Goal: Information Seeking & Learning: Learn about a topic

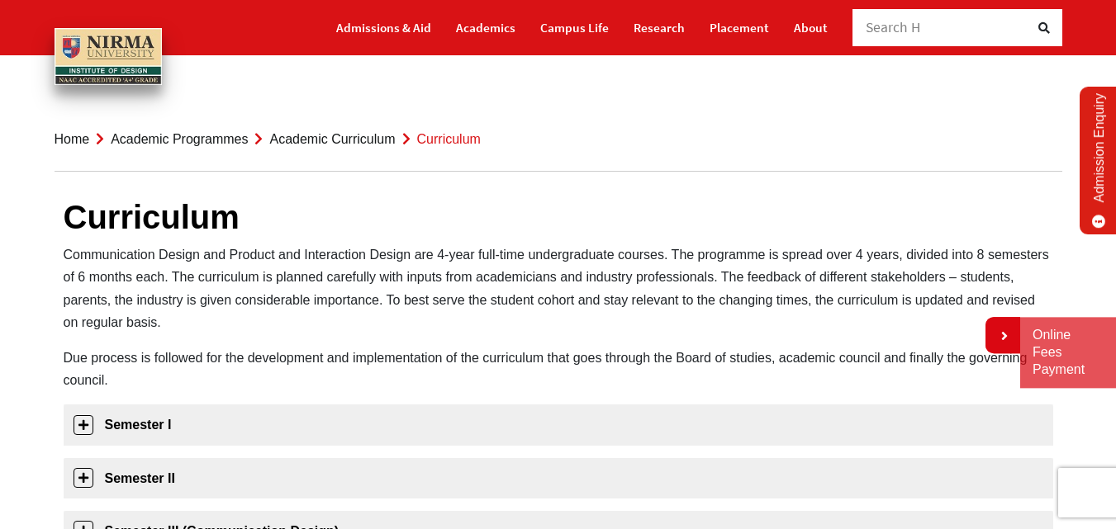
click at [376, 146] on li "Academic Curriculum" at bounding box center [321, 139] width 147 height 22
click at [369, 144] on link "Academic Curriculum" at bounding box center [332, 139] width 126 height 14
click at [354, 130] on li "Academic Curriculum" at bounding box center [321, 139] width 147 height 22
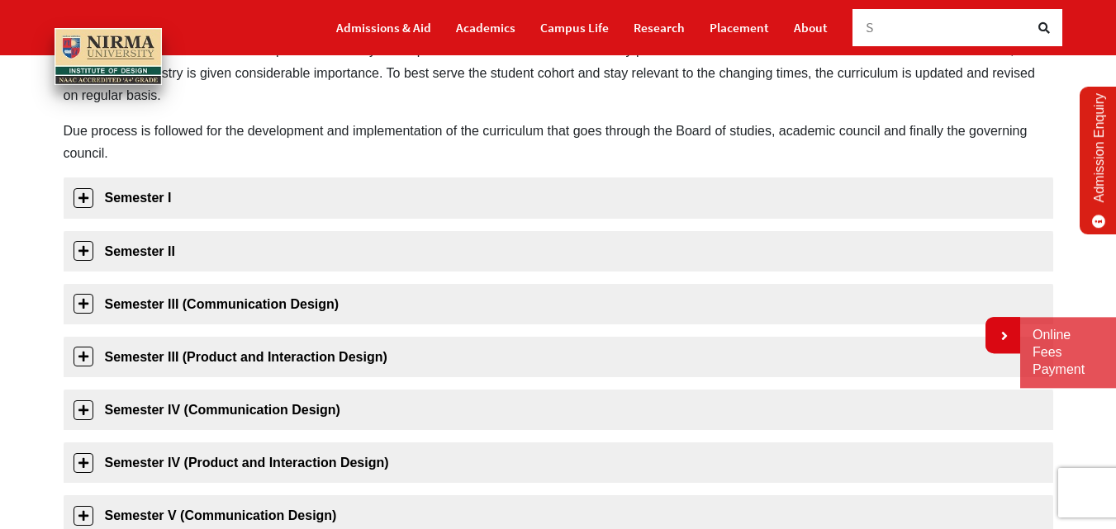
scroll to position [237, 0]
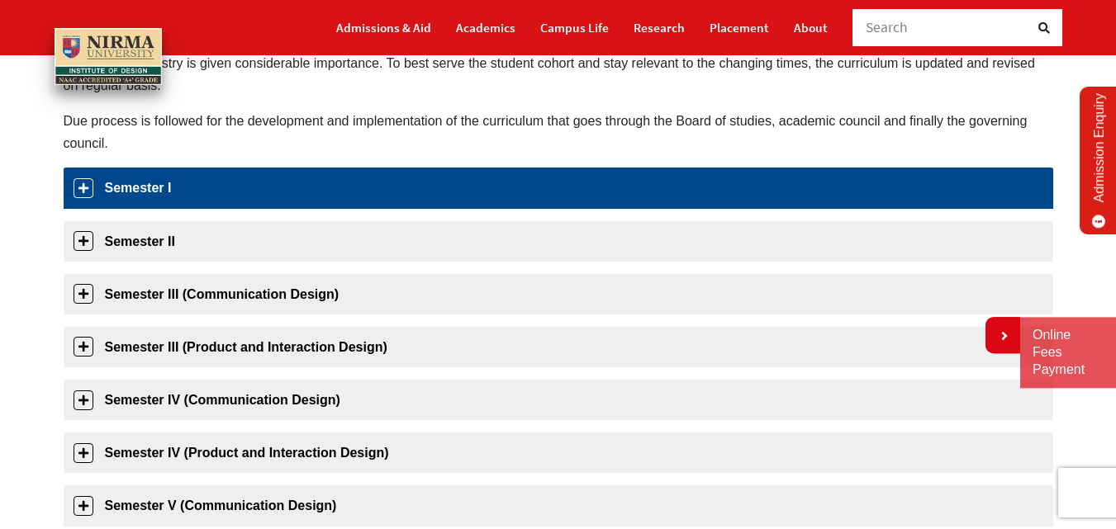
click at [380, 171] on link "Semester I" at bounding box center [558, 188] width 989 height 40
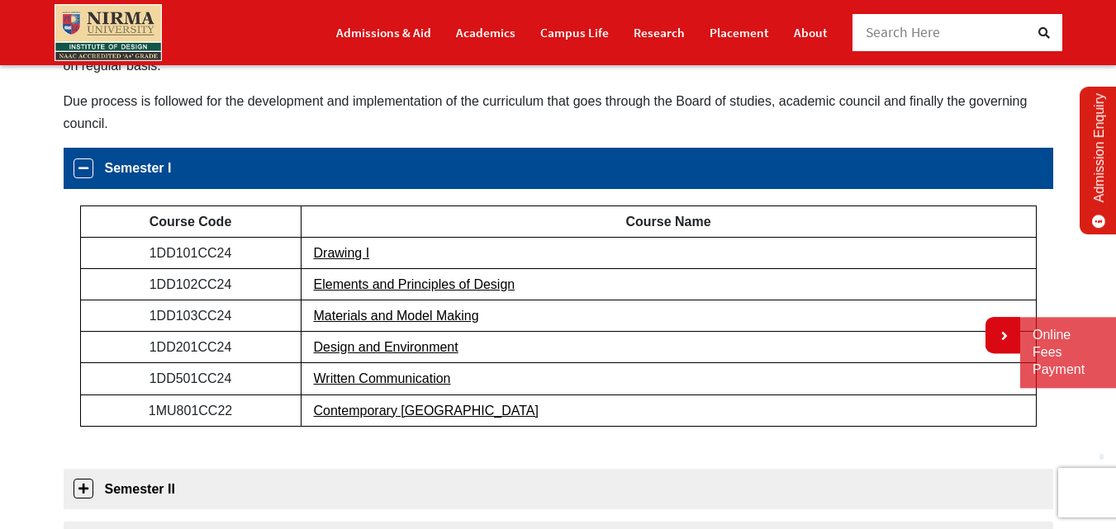
scroll to position [306, 0]
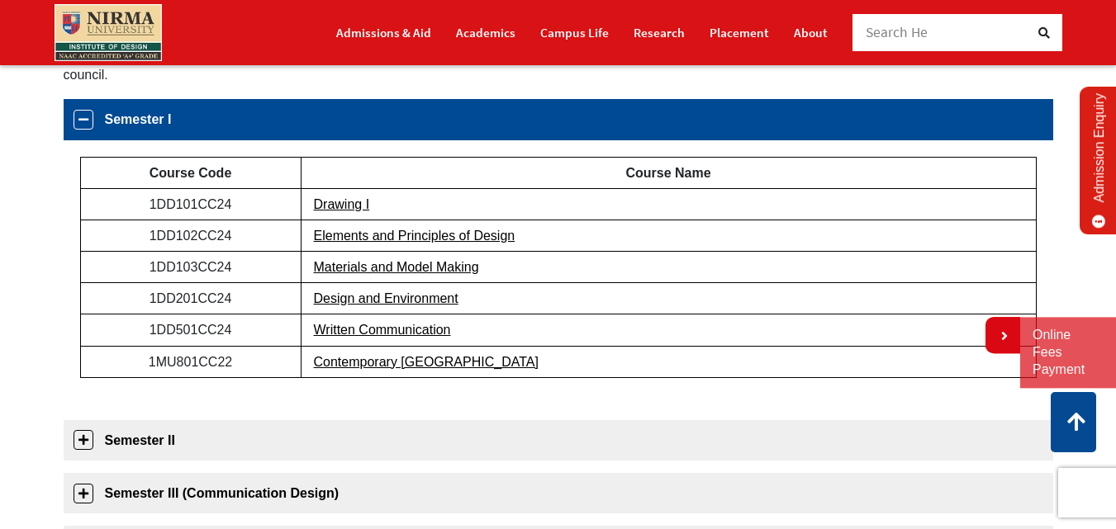
click at [389, 135] on link "Semester I" at bounding box center [558, 119] width 989 height 40
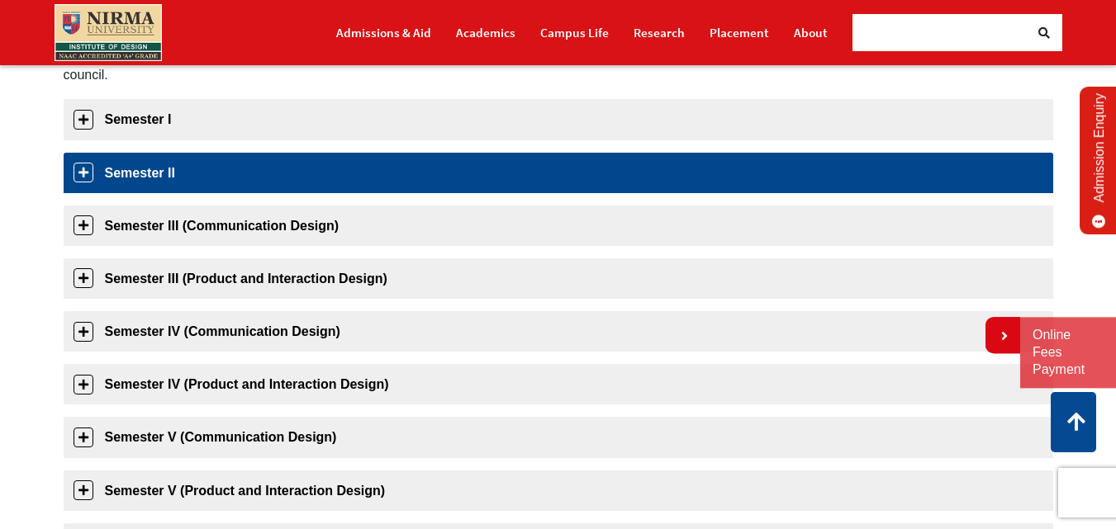
click at [388, 173] on link "Semester II" at bounding box center [558, 173] width 989 height 40
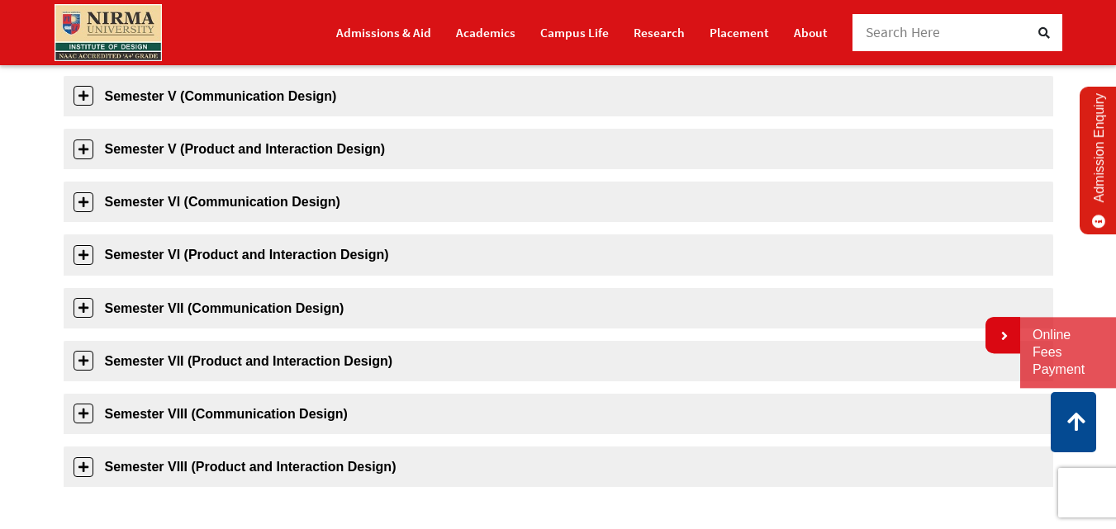
scroll to position [0, 0]
